Goal: Information Seeking & Learning: Learn about a topic

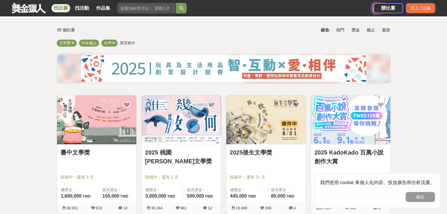
scroll to position [59, 0]
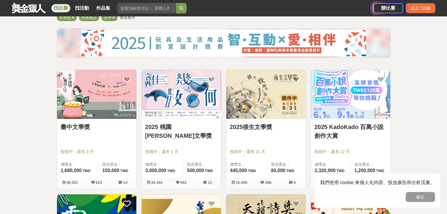
click at [351, 118] on img at bounding box center [350, 94] width 79 height 49
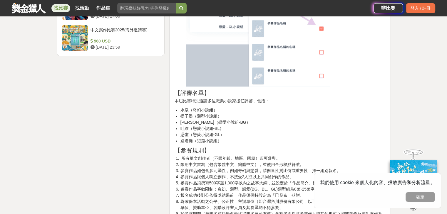
scroll to position [822, 0]
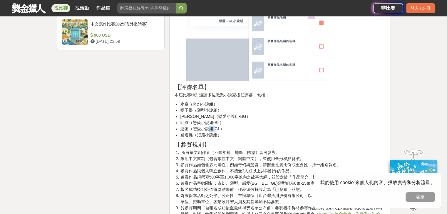
drag, startPoint x: 210, startPoint y: 128, endPoint x: 226, endPoint y: 129, distance: 16.8
click at [215, 126] on li "憑虛（戀愛小說組-GL）" at bounding box center [282, 129] width 205 height 6
click at [232, 128] on li "憑虛（戀愛小說組-GL）" at bounding box center [282, 129] width 205 height 6
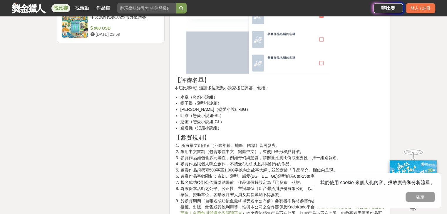
scroll to position [852, 0]
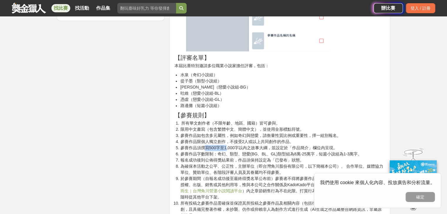
drag, startPoint x: 206, startPoint y: 148, endPoint x: 225, endPoint y: 146, distance: 19.8
click at [225, 146] on li "參賽作品須撰寫500字至1,000字以內之故事大綱，並設定於「作品簡介」欄位內呈現。" at bounding box center [282, 148] width 205 height 6
drag, startPoint x: 224, startPoint y: 155, endPoint x: 233, endPoint y: 156, distance: 8.5
click at [233, 156] on li "參賽作品字數限制：奇幻、類型、戀愛(BG、BL、GL)類型組為8萬-25萬字，短篇小說組為1-3萬字。" at bounding box center [282, 154] width 205 height 6
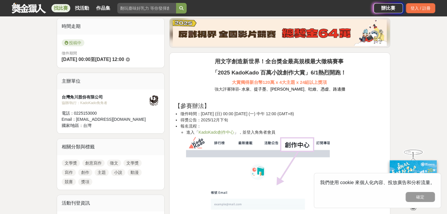
scroll to position [206, 0]
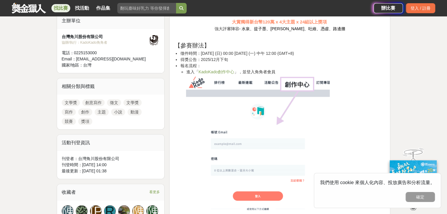
click at [221, 71] on link "KadoKado創作中心" at bounding box center [216, 72] width 36 height 5
click at [226, 72] on link "KadoKado創作中心" at bounding box center [216, 72] width 36 height 5
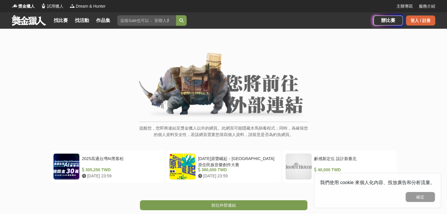
scroll to position [117, 0]
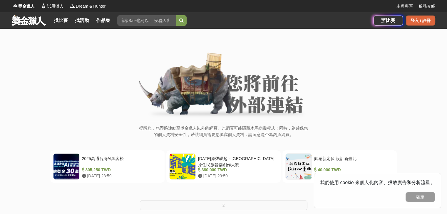
click at [424, 19] on div "登入 / 註冊" at bounding box center [420, 21] width 29 height 10
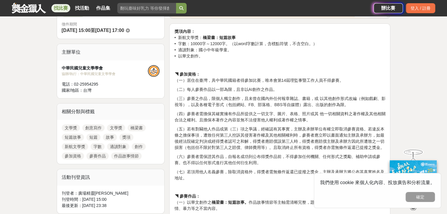
scroll to position [29, 0]
